Goal: Transaction & Acquisition: Purchase product/service

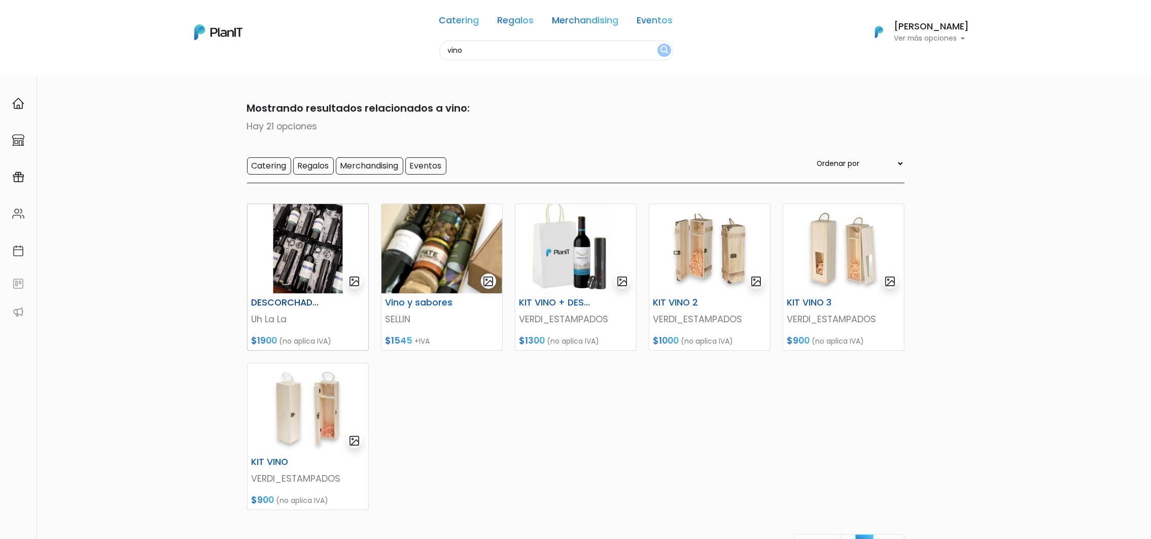
click at [311, 252] on img at bounding box center [308, 248] width 121 height 89
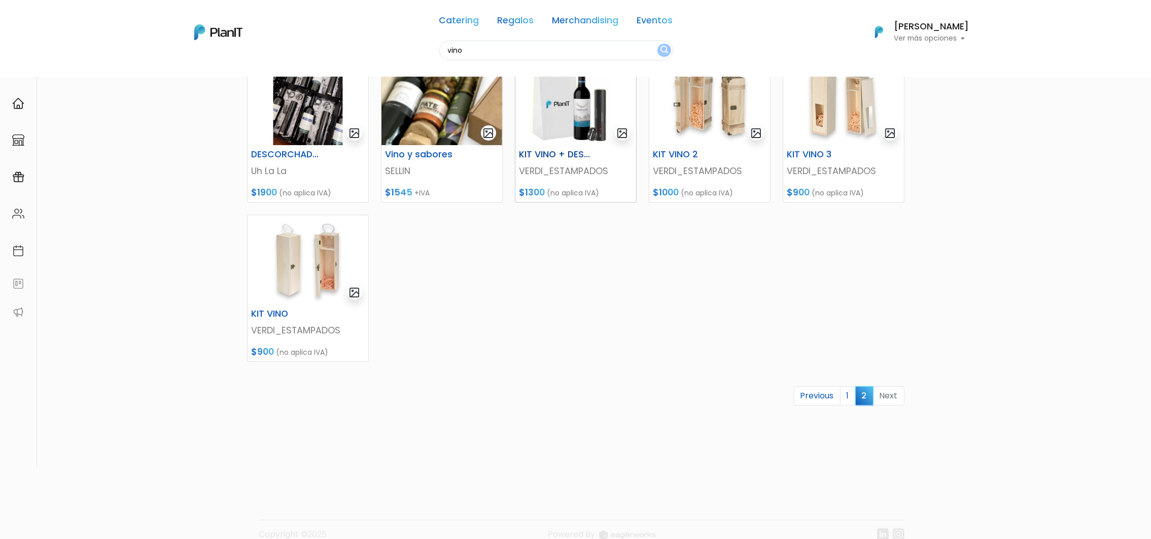
scroll to position [152, 0]
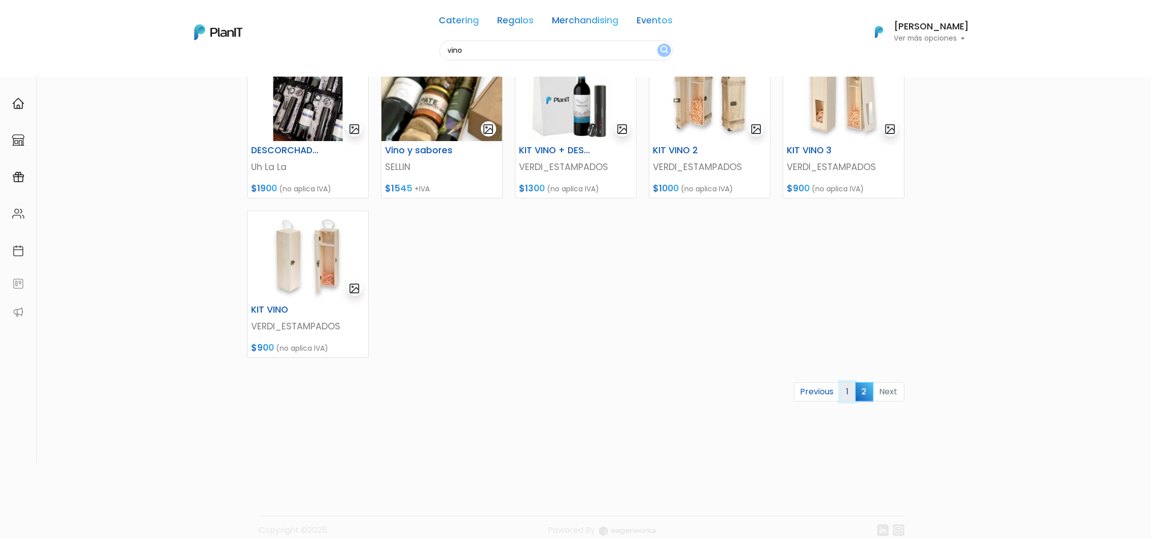
click at [850, 396] on link "1" at bounding box center [848, 391] width 16 height 19
